Goal: Complete application form

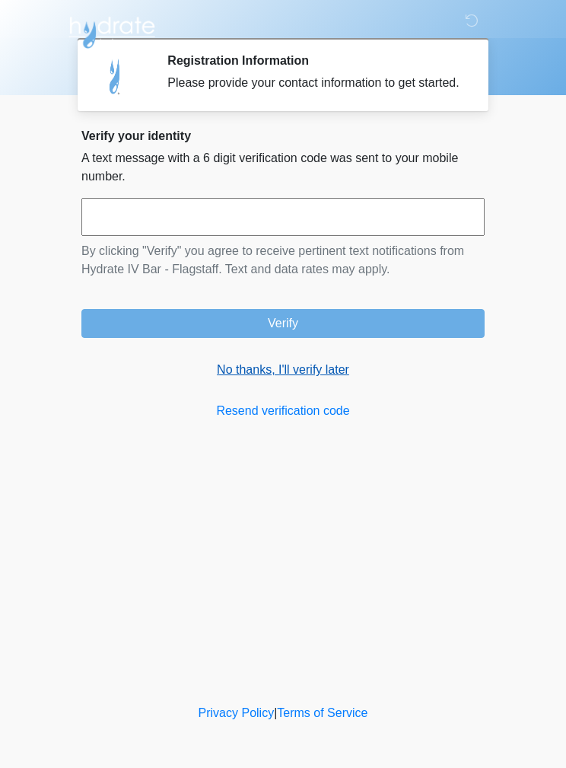
click at [311, 379] on link "No thanks, I'll verify later" at bounding box center [282, 370] width 403 height 18
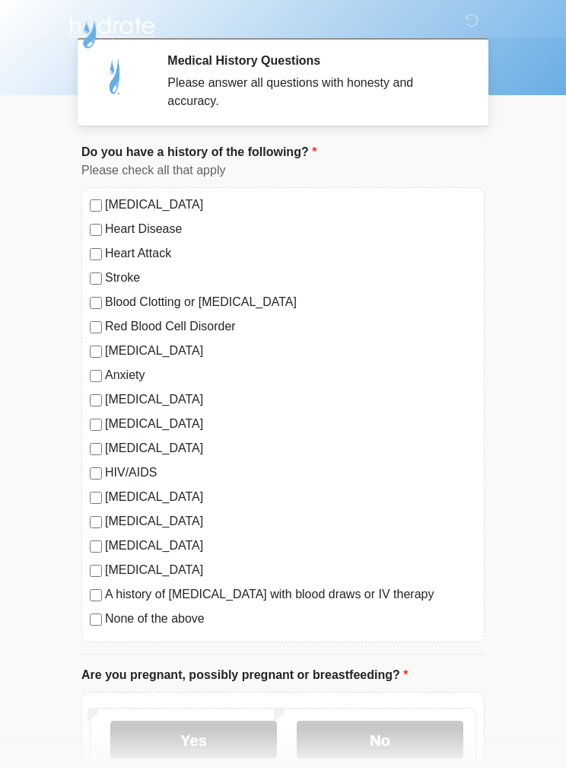
click at [105, 396] on label "Autoimmune Disorder" at bounding box center [290, 399] width 371 height 18
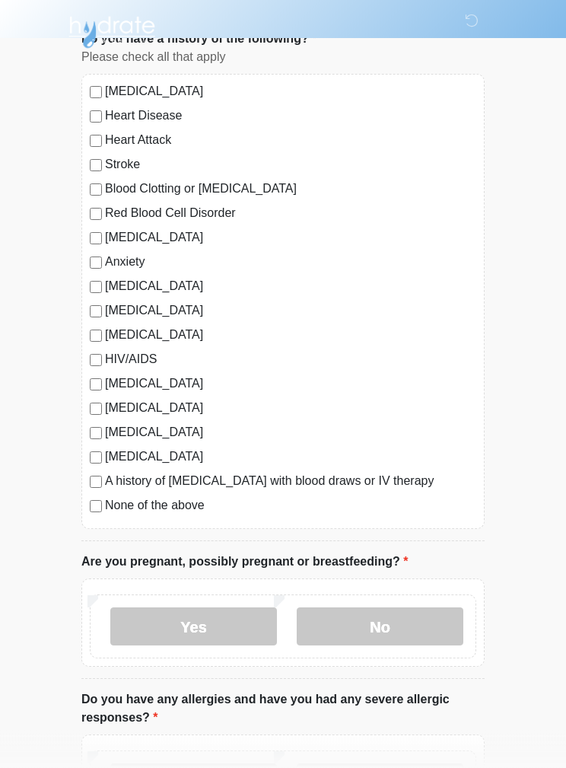
scroll to position [113, 0]
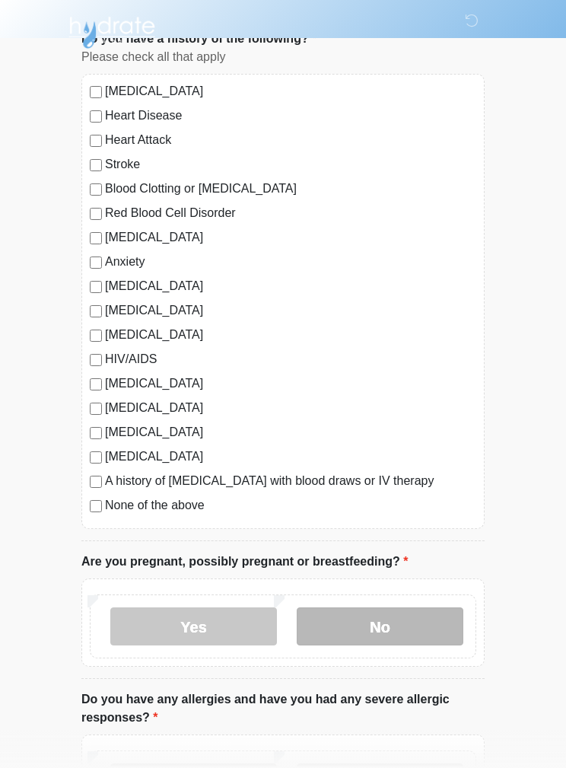
click at [415, 621] on label "No" at bounding box center [380, 626] width 167 height 38
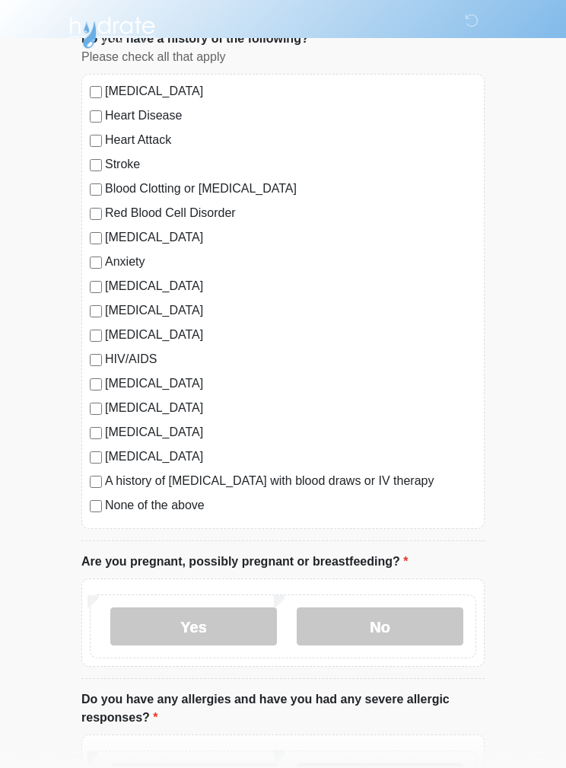
click at [398, 767] on label "No" at bounding box center [380, 782] width 167 height 38
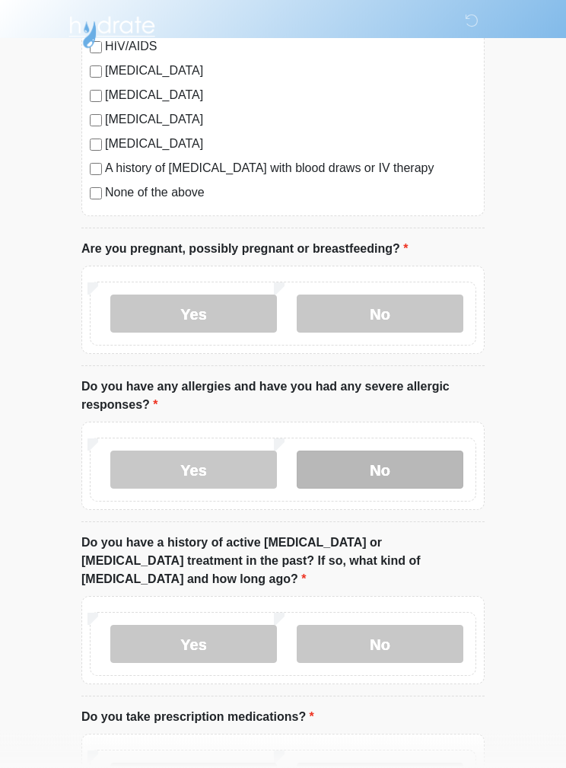
scroll to position [427, 0]
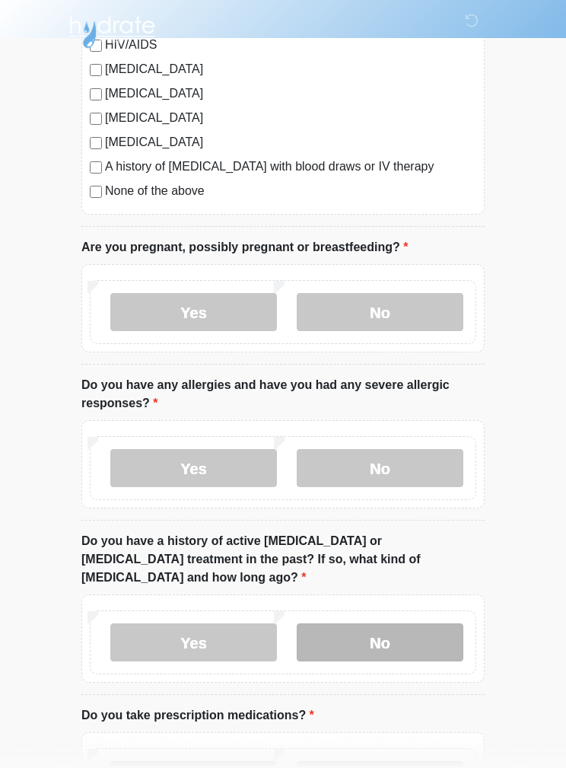
click at [418, 624] on label "No" at bounding box center [380, 643] width 167 height 38
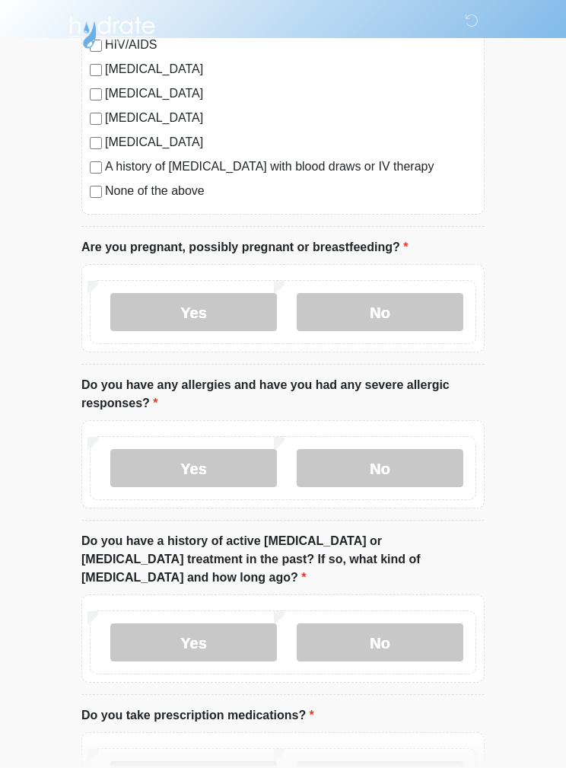
click at [197, 767] on label "Yes" at bounding box center [193, 780] width 167 height 38
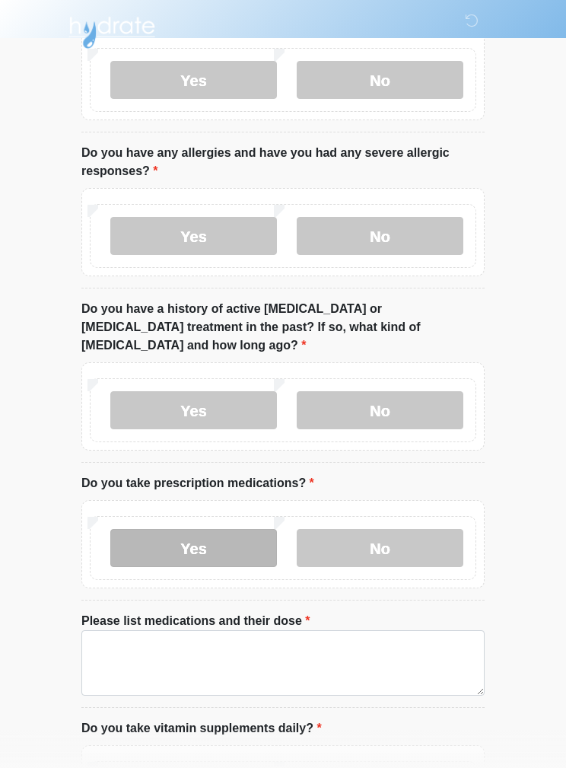
scroll to position [664, 0]
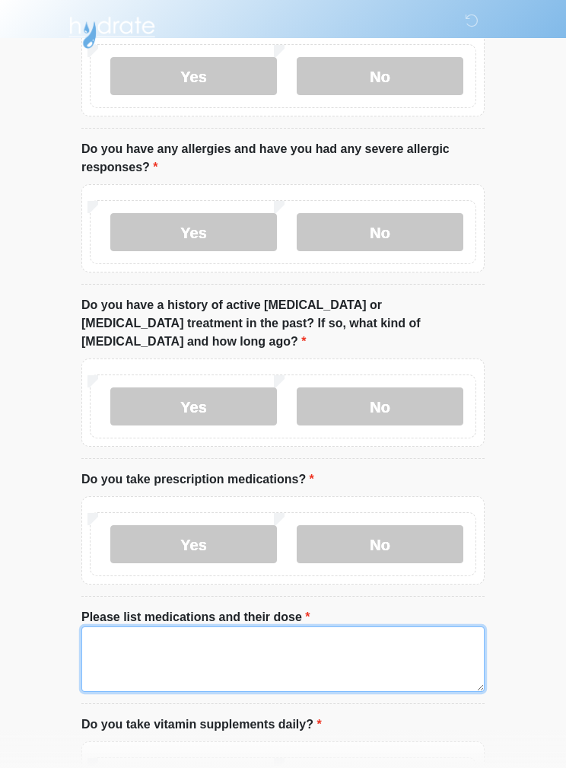
click at [239, 637] on textarea "Please list medications and their dose" at bounding box center [282, 658] width 403 height 65
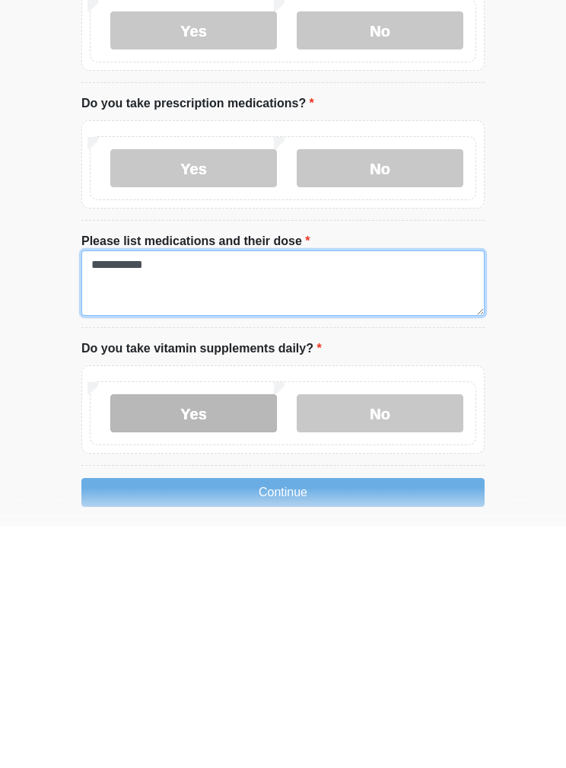
type textarea "**********"
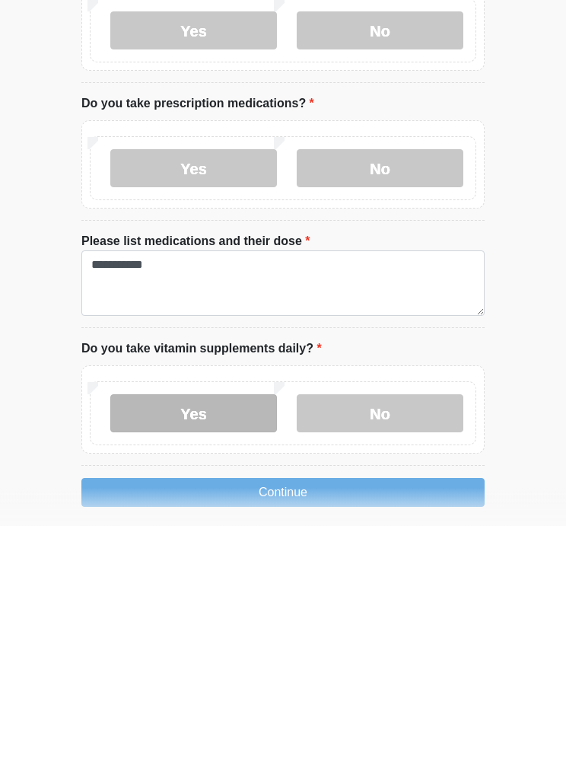
click at [233, 637] on label "Yes" at bounding box center [193, 656] width 167 height 38
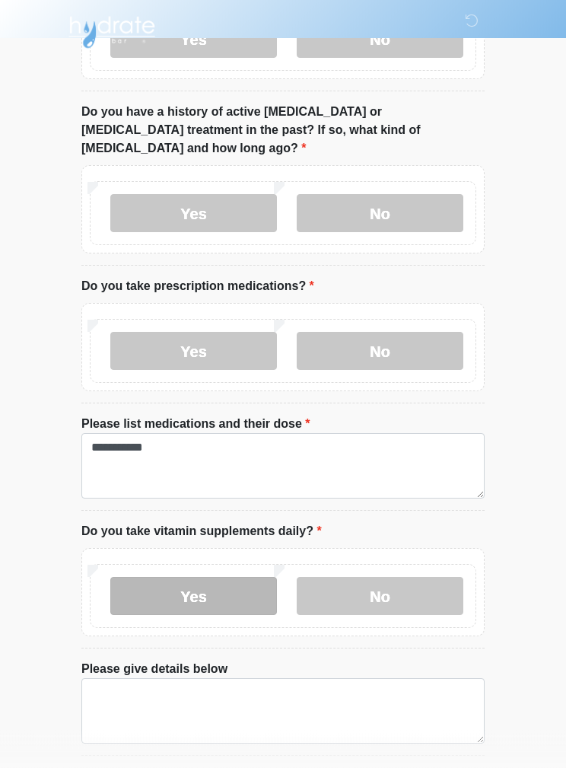
scroll to position [857, 0]
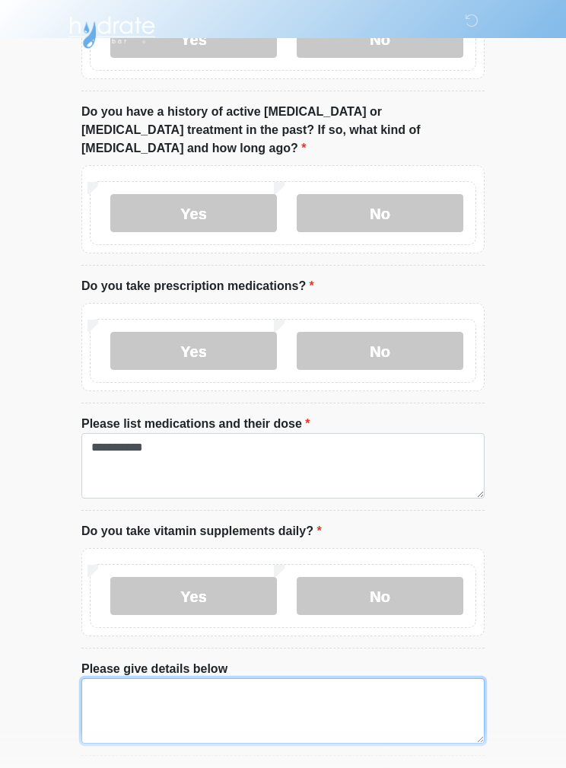
click at [156, 678] on textarea "Please give details below" at bounding box center [282, 710] width 403 height 65
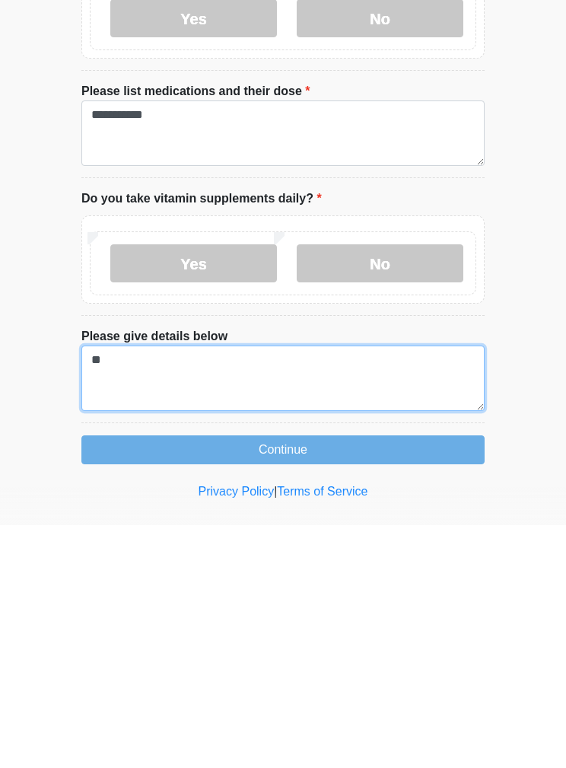
type textarea "*"
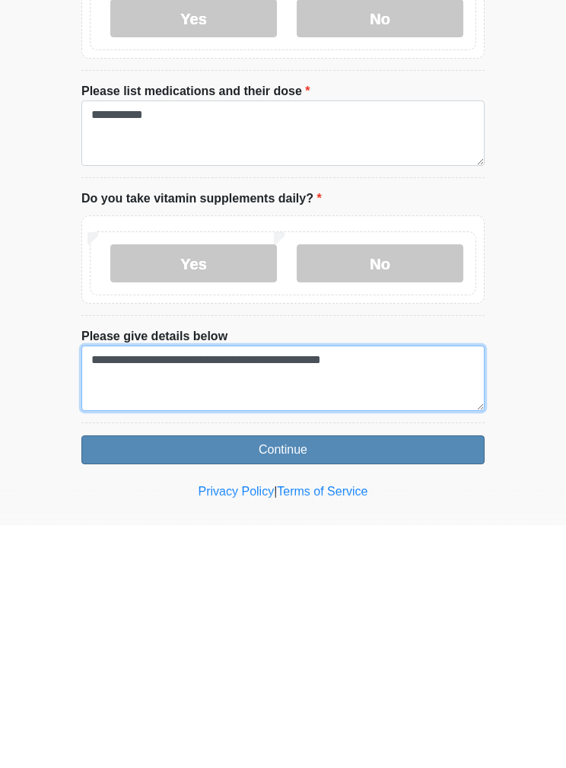
type textarea "**********"
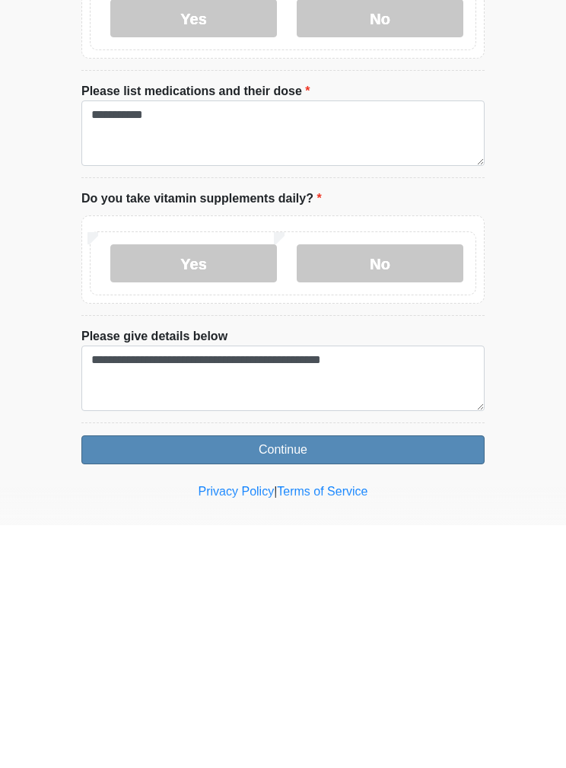
click at [367, 678] on button "Continue" at bounding box center [282, 692] width 403 height 29
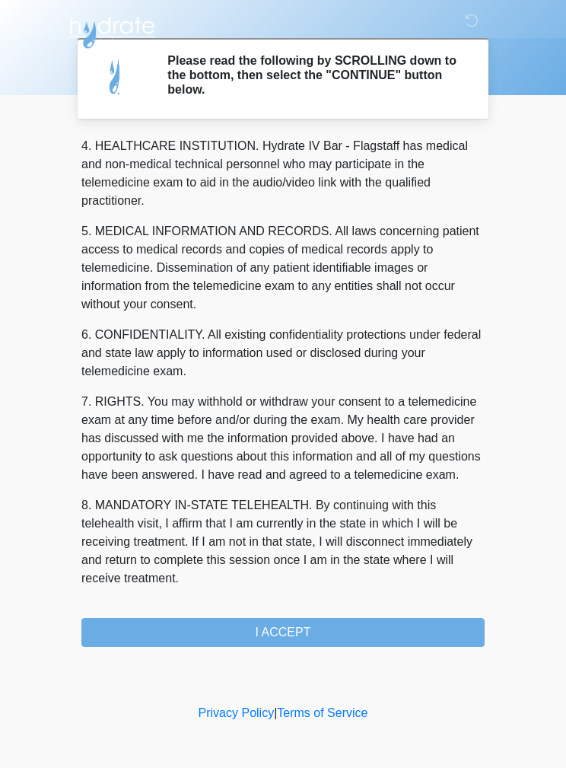
scroll to position [438, 0]
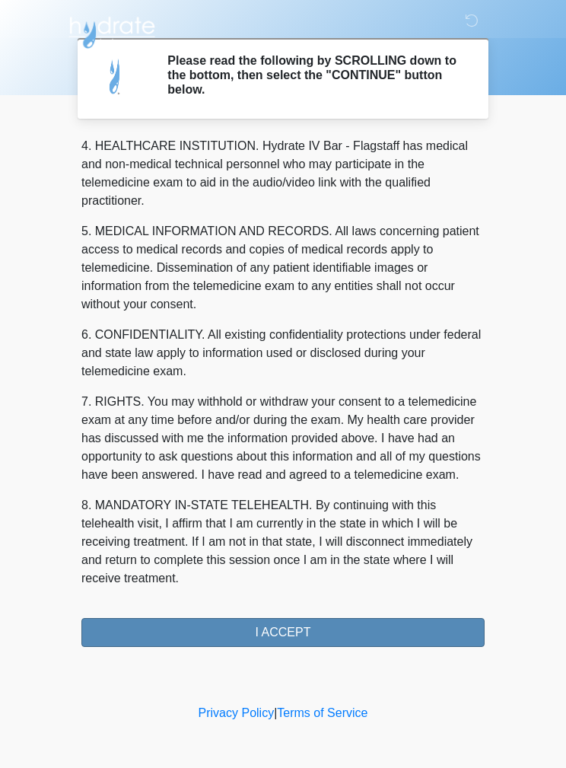
click at [301, 634] on button "I ACCEPT" at bounding box center [282, 632] width 403 height 29
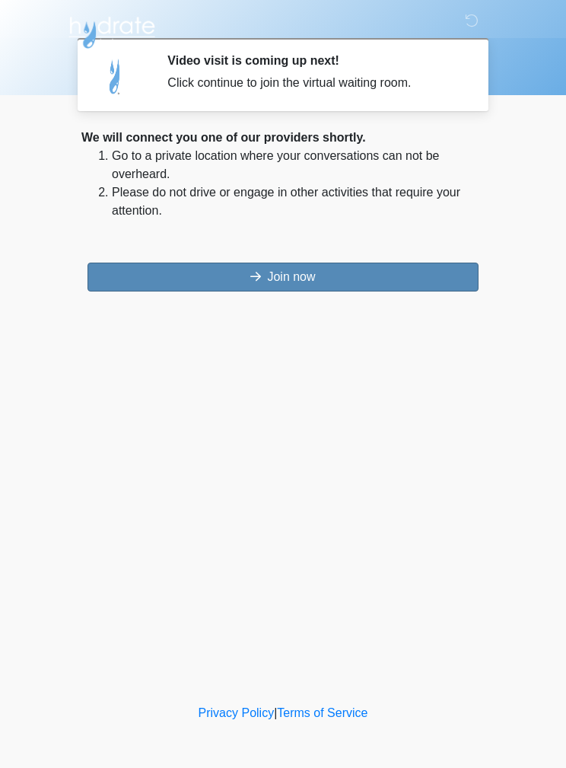
click at [333, 289] on button "Join now" at bounding box center [283, 277] width 391 height 29
